Goal: Information Seeking & Learning: Learn about a topic

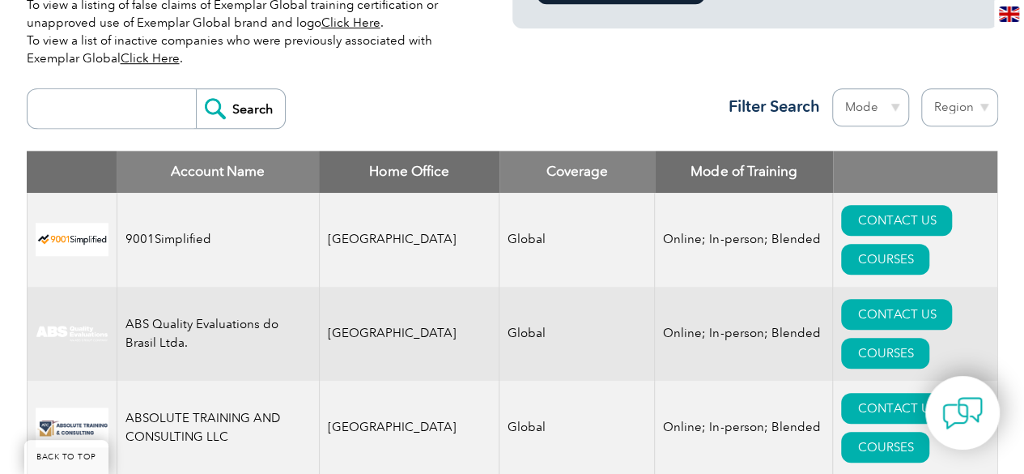
scroll to position [567, 0]
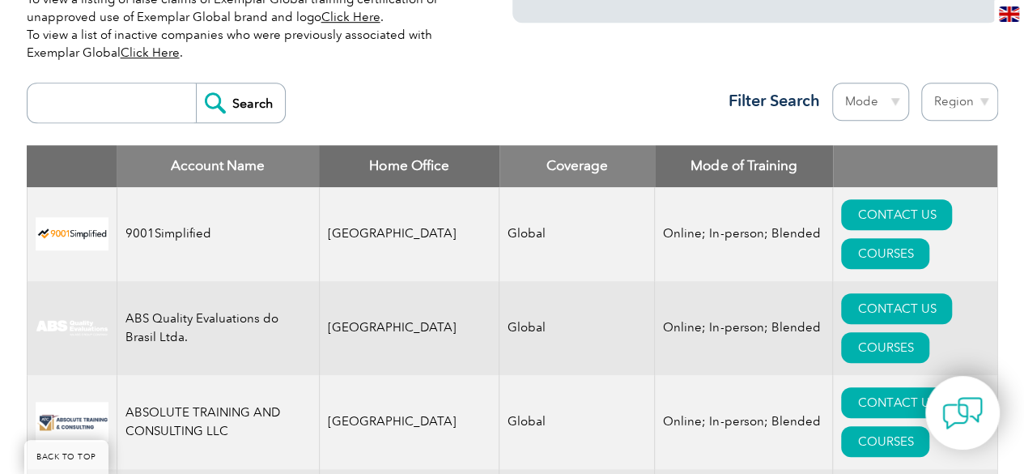
click at [92, 109] on input "search" at bounding box center [116, 102] width 160 height 39
type input "t"
click at [79, 96] on input "t" at bounding box center [116, 102] width 160 height 39
click at [209, 103] on input "Search" at bounding box center [240, 102] width 89 height 39
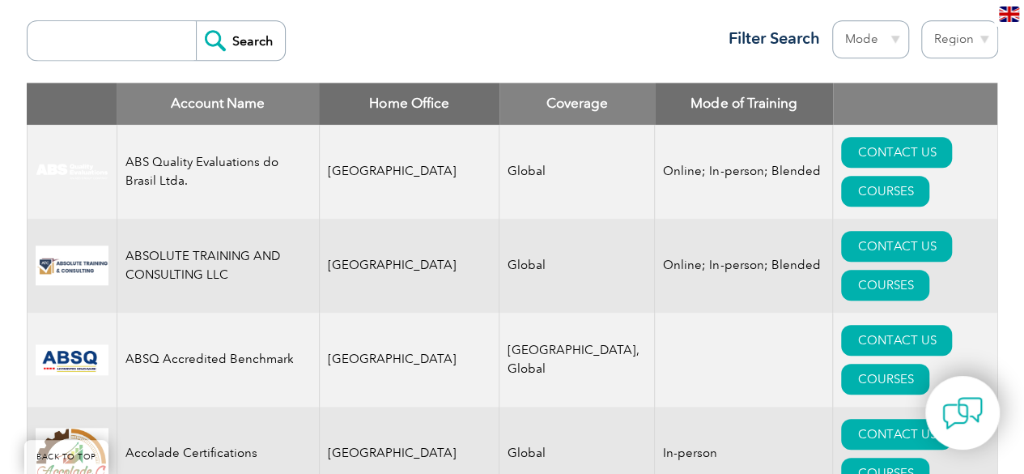
scroll to position [648, 0]
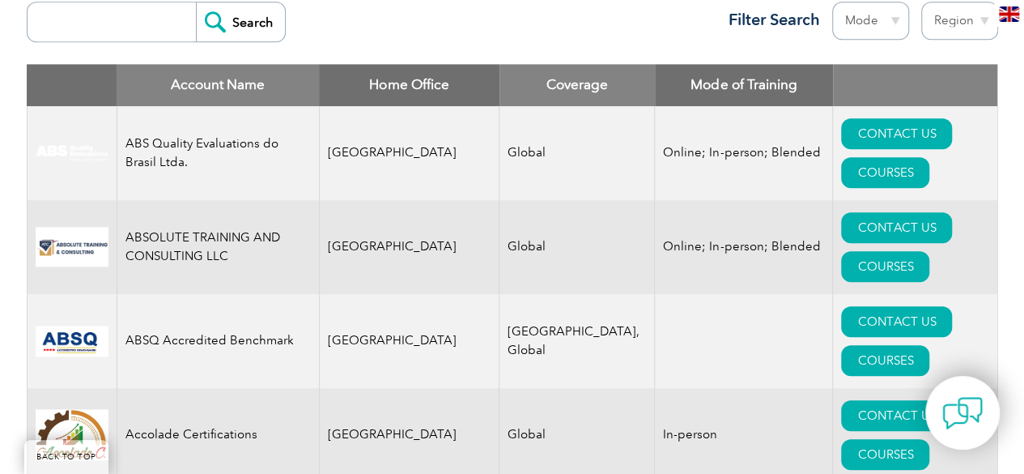
click at [102, 31] on input "search" at bounding box center [116, 21] width 160 height 39
type input "bscic"
drag, startPoint x: 214, startPoint y: 16, endPoint x: 215, endPoint y: 27, distance: 10.7
click at [214, 16] on input "Search" at bounding box center [240, 21] width 89 height 39
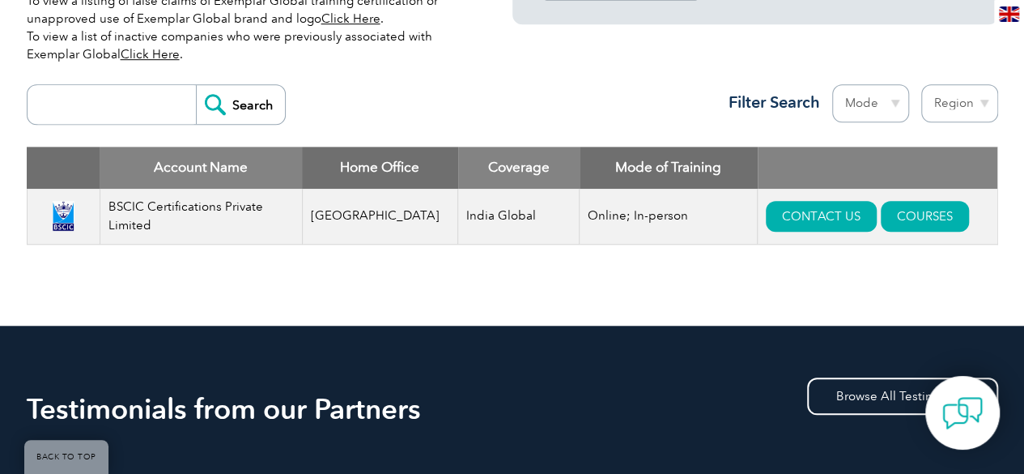
scroll to position [567, 0]
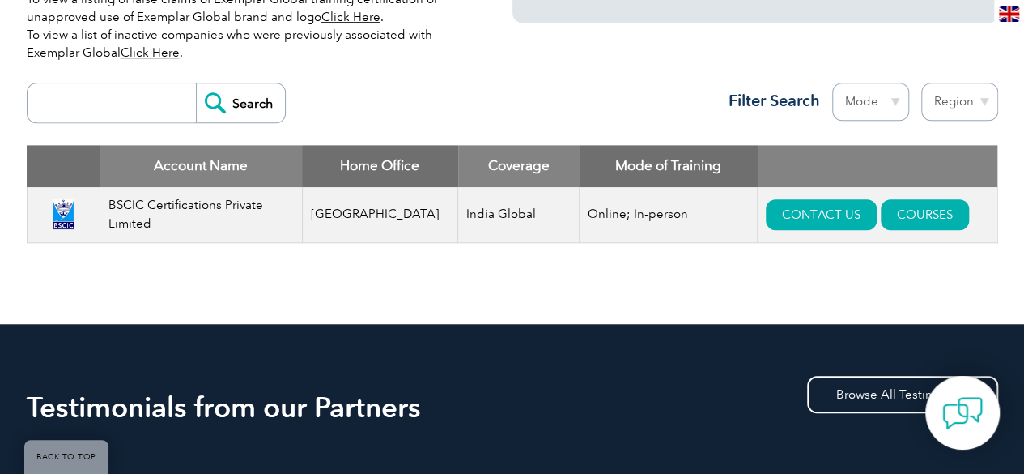
click at [66, 95] on input "search" at bounding box center [116, 102] width 160 height 39
type input "grs"
click at [243, 104] on input "Search" at bounding box center [240, 102] width 89 height 39
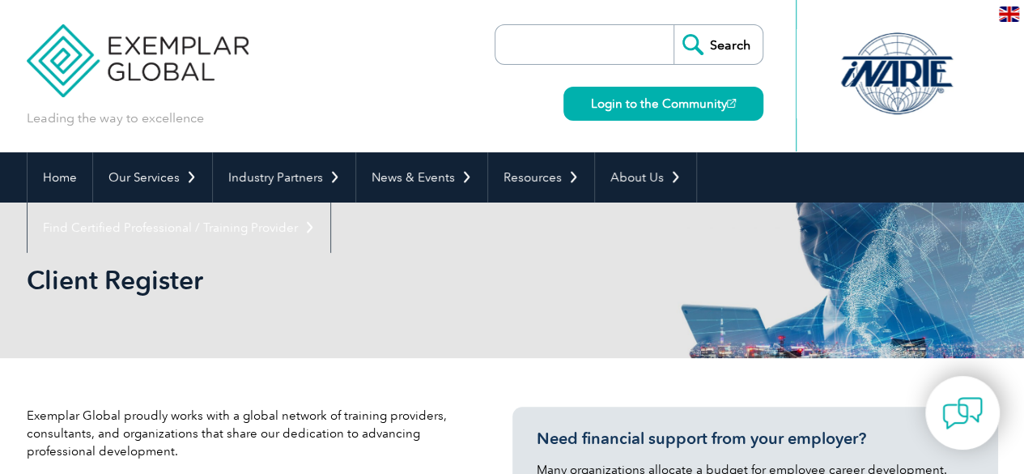
scroll to position [405, 0]
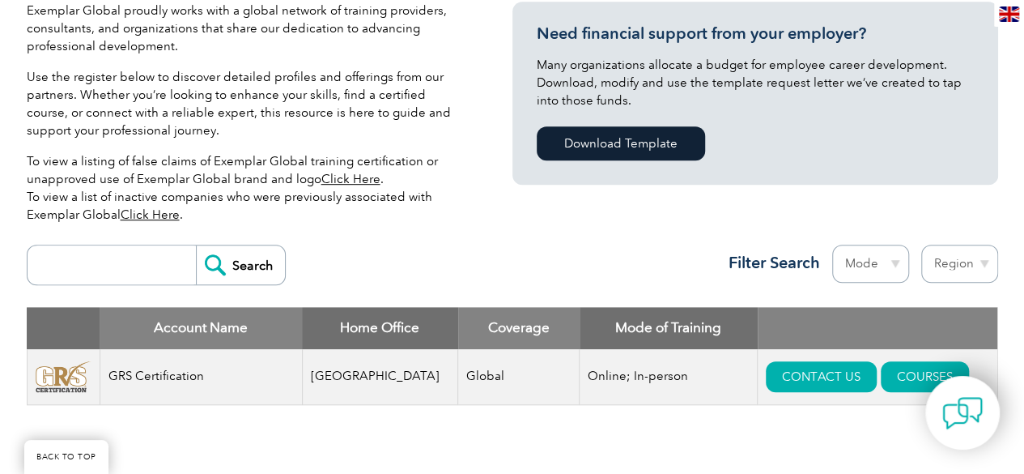
click at [152, 266] on input "search" at bounding box center [116, 264] width 160 height 39
click at [92, 263] on input "search" at bounding box center [116, 264] width 160 height 39
type input "tnv"
click at [227, 252] on input "Search" at bounding box center [240, 264] width 89 height 39
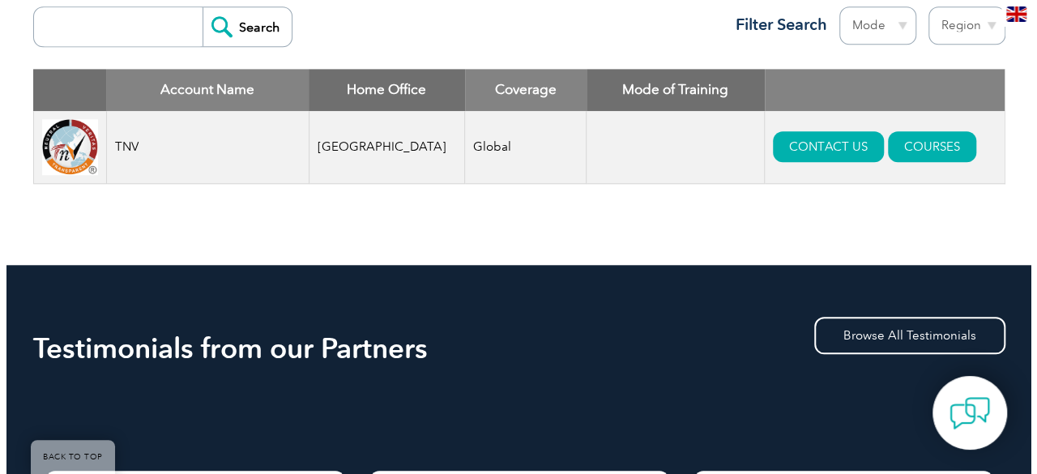
scroll to position [648, 0]
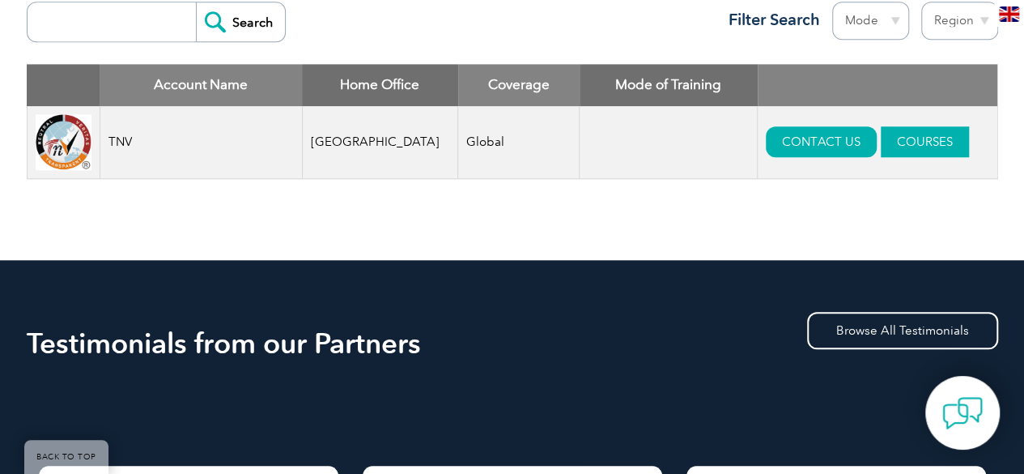
click at [904, 140] on link "COURSES" at bounding box center [925, 141] width 88 height 31
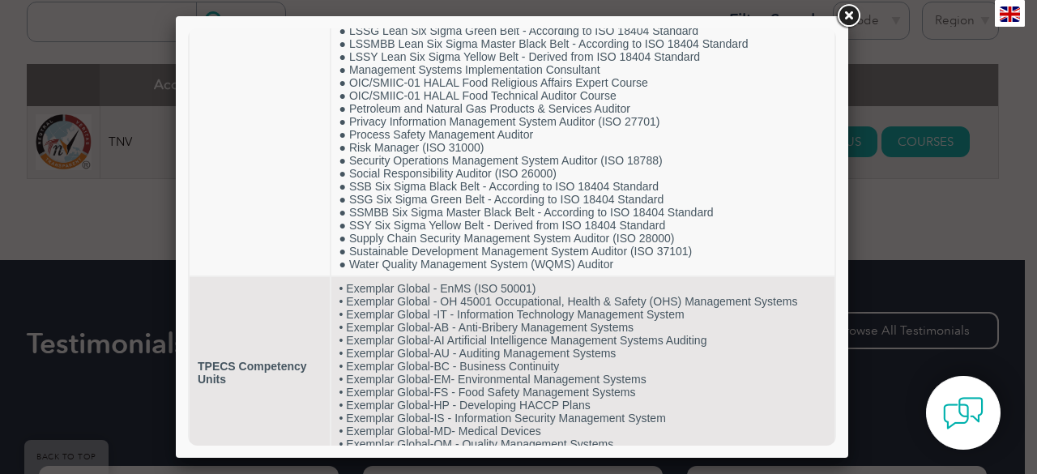
scroll to position [1332, 0]
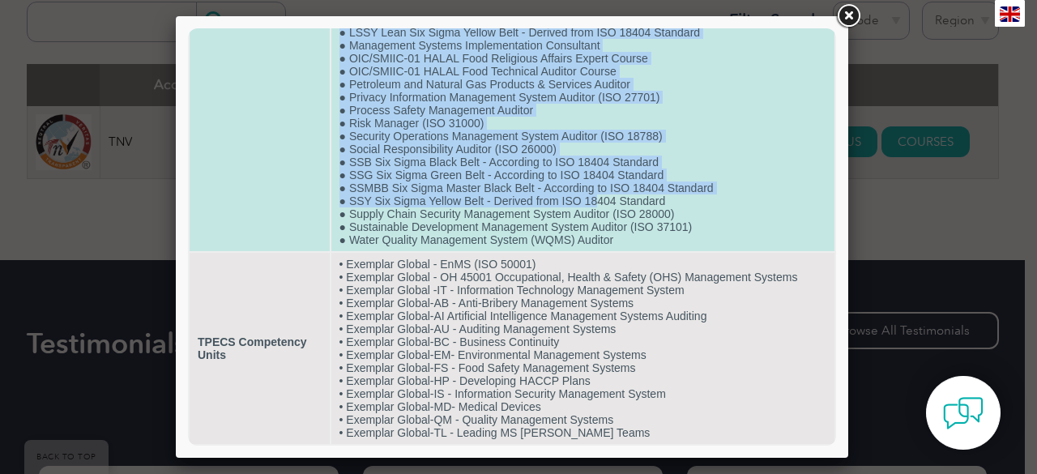
drag, startPoint x: 347, startPoint y: 91, endPoint x: 604, endPoint y: 187, distance: 275.0
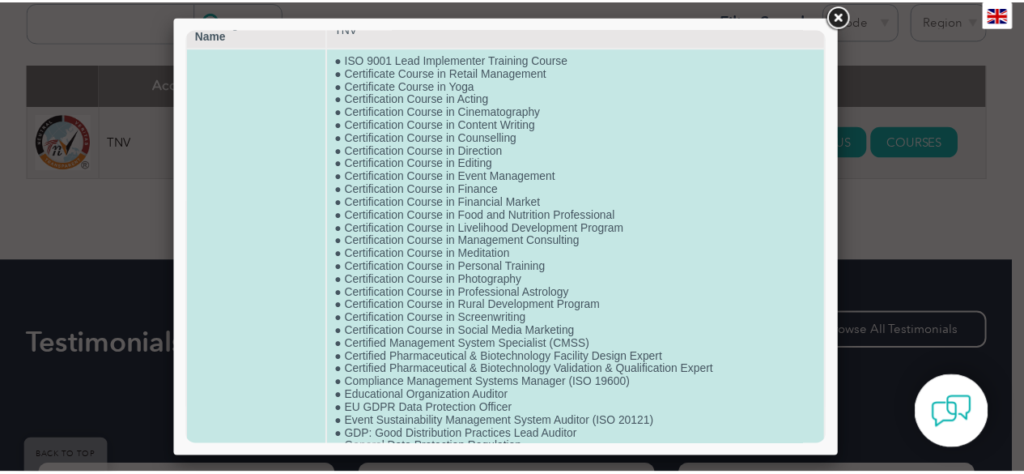
scroll to position [0, 0]
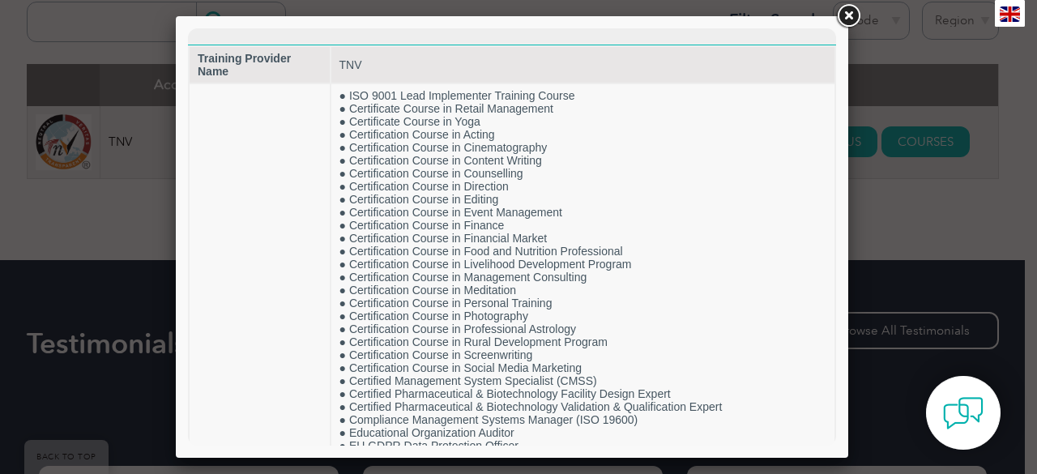
click at [844, 10] on link at bounding box center [847, 16] width 29 height 29
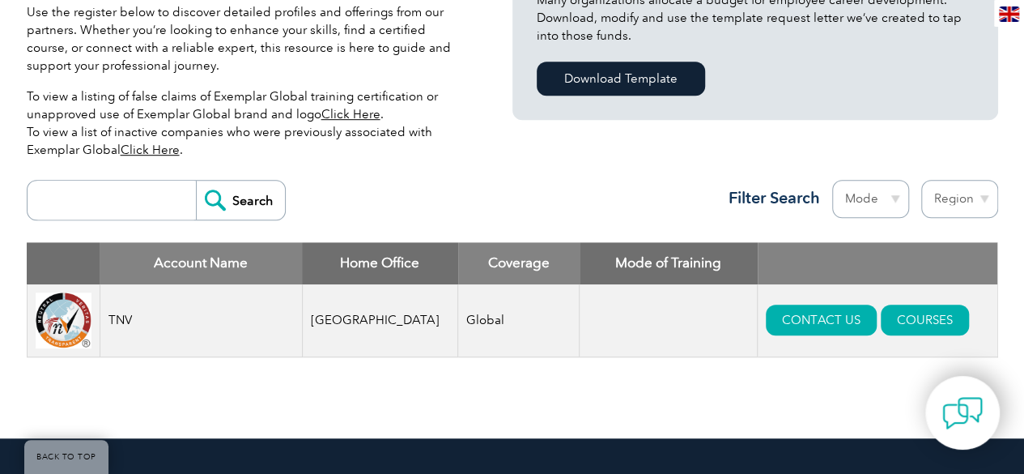
scroll to position [486, 0]
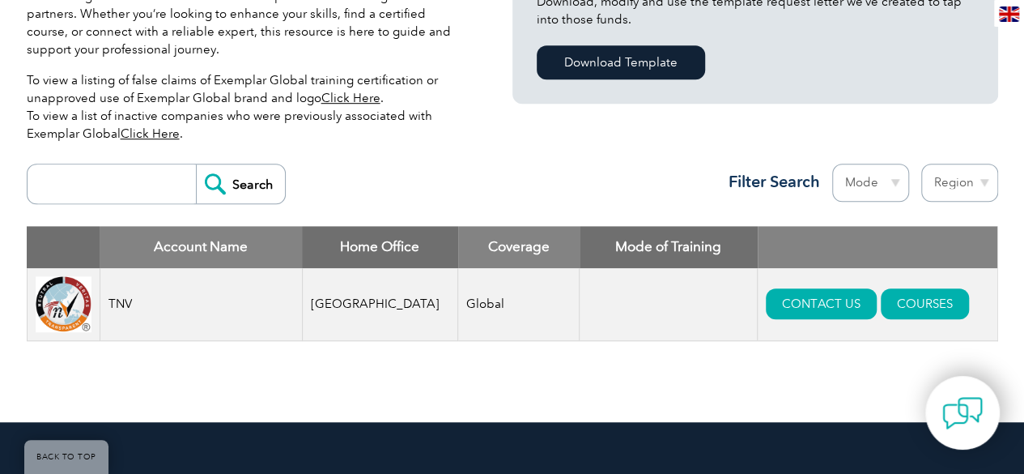
click at [976, 181] on select "Region Australia Bahrain Bangladesh Brazil Canada Colombia Dominican Republic E…" at bounding box center [960, 183] width 77 height 38
select select "[GEOGRAPHIC_DATA]"
click at [922, 164] on select "Region Australia Bahrain Bangladesh Brazil Canada Colombia Dominican Republic E…" at bounding box center [960, 183] width 77 height 38
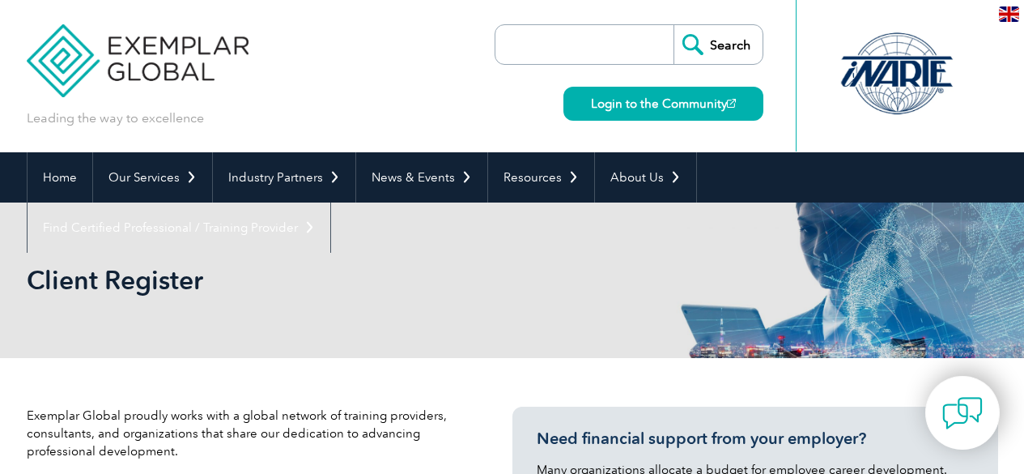
select select "[GEOGRAPHIC_DATA]"
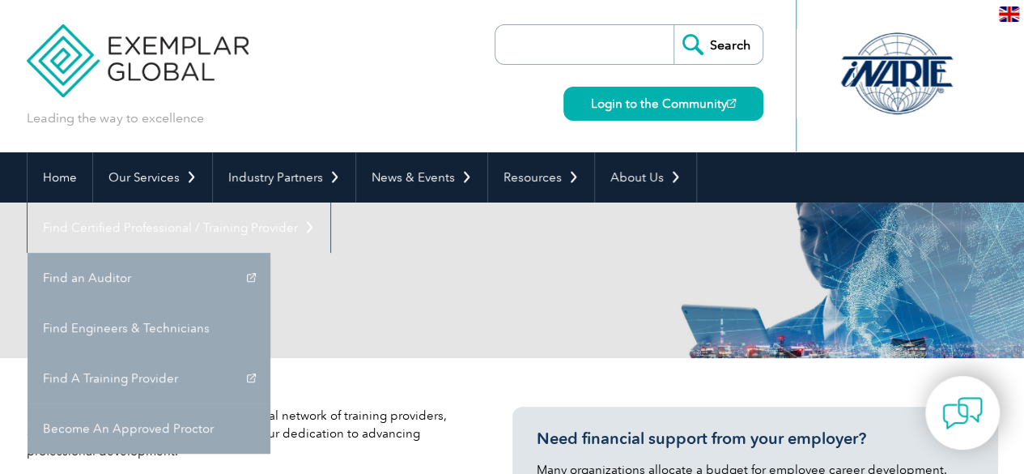
click at [546, 266] on div "Client Register" at bounding box center [513, 279] width 972 height 155
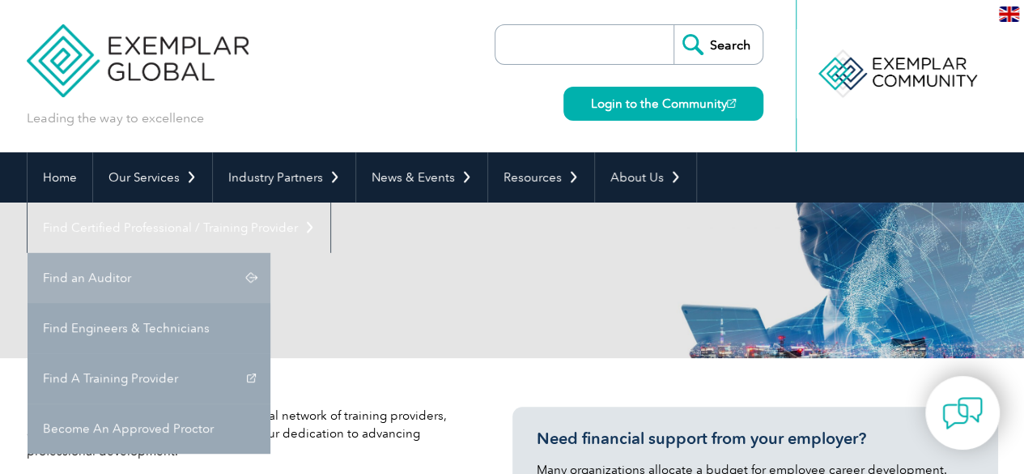
click at [270, 253] on link "Find an Auditor" at bounding box center [149, 278] width 243 height 50
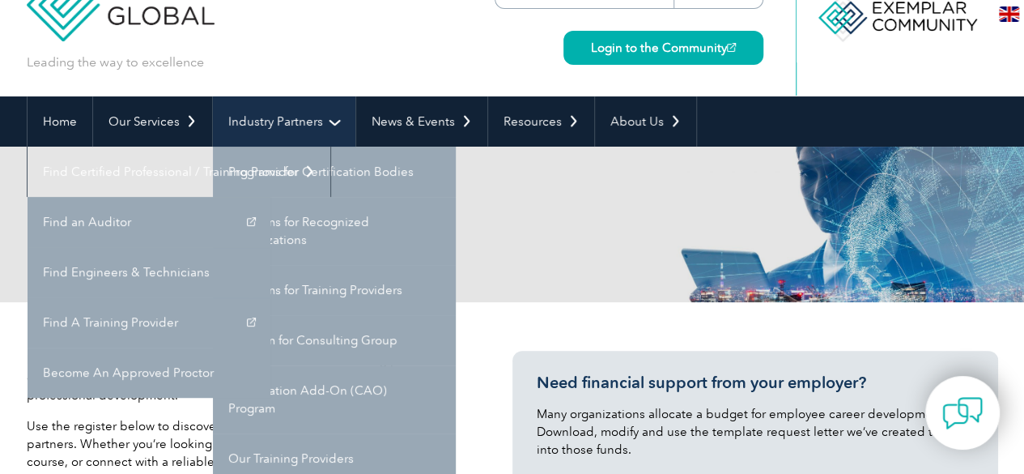
scroll to position [81, 0]
